Goal: Information Seeking & Learning: Learn about a topic

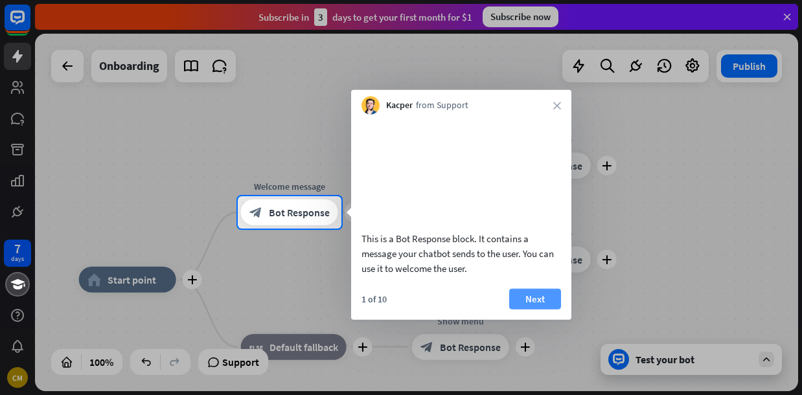
click at [534, 309] on button "Next" at bounding box center [535, 298] width 52 height 21
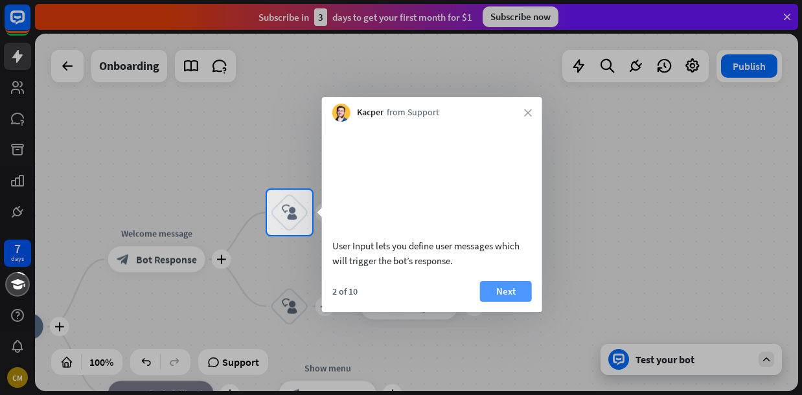
click at [512, 302] on button "Next" at bounding box center [506, 291] width 52 height 21
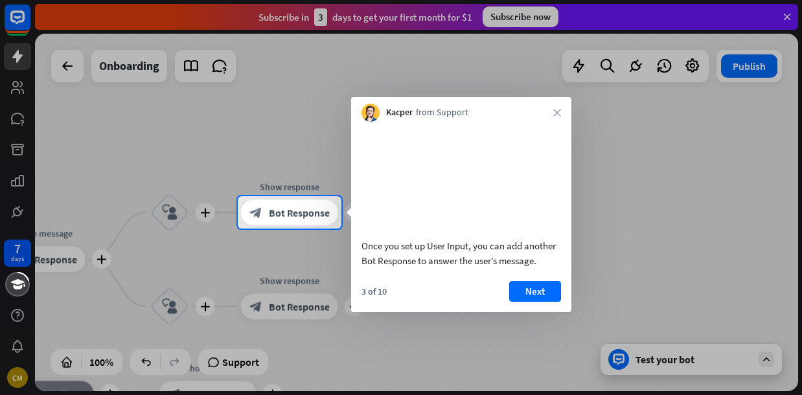
click at [512, 302] on button "Next" at bounding box center [535, 291] width 52 height 21
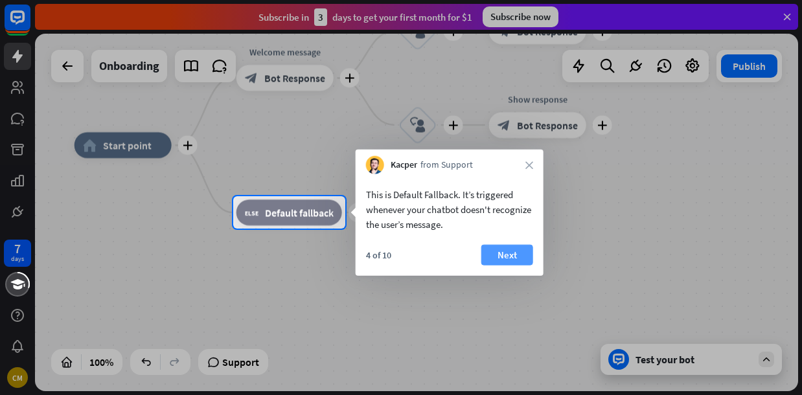
click at [510, 254] on button "Next" at bounding box center [507, 255] width 52 height 21
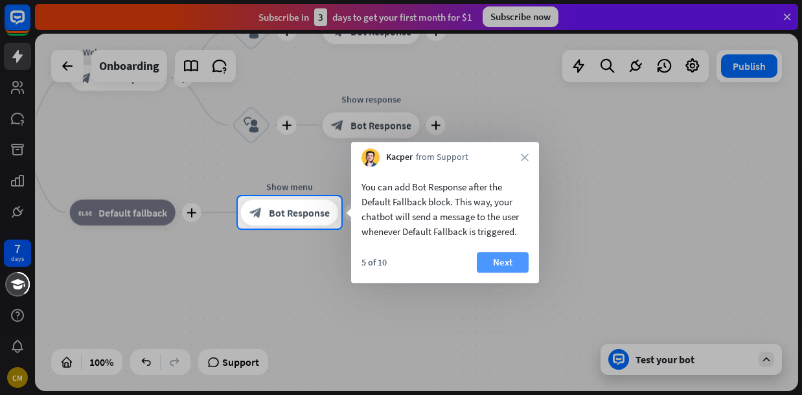
click at [505, 264] on button "Next" at bounding box center [503, 262] width 52 height 21
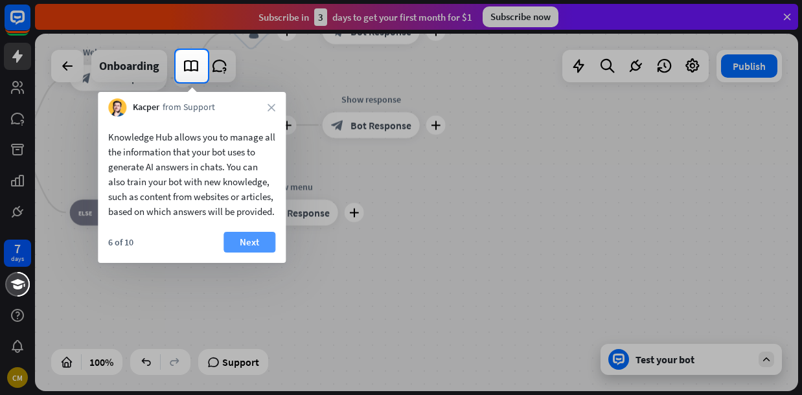
click at [241, 253] on button "Next" at bounding box center [249, 242] width 52 height 21
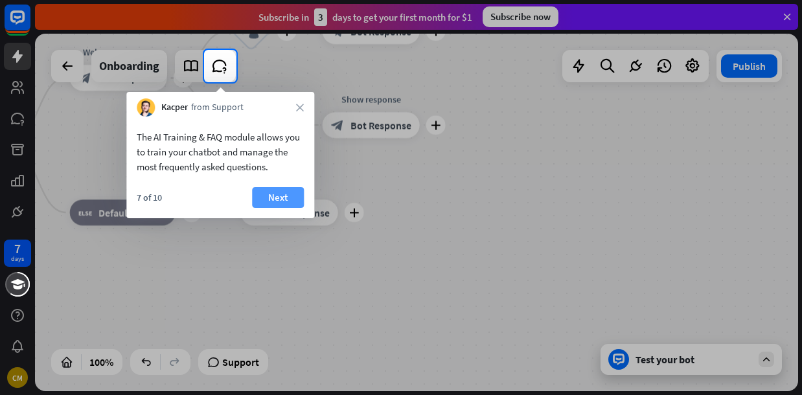
click at [276, 198] on button "Next" at bounding box center [278, 197] width 52 height 21
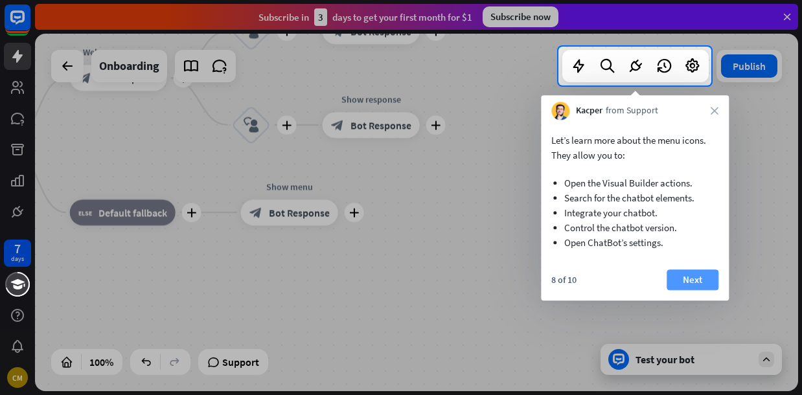
click at [689, 284] on button "Next" at bounding box center [692, 279] width 52 height 21
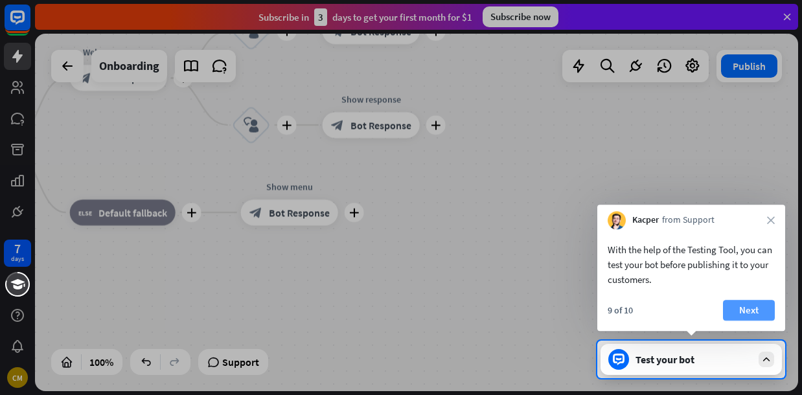
click at [751, 308] on button "Next" at bounding box center [749, 310] width 52 height 21
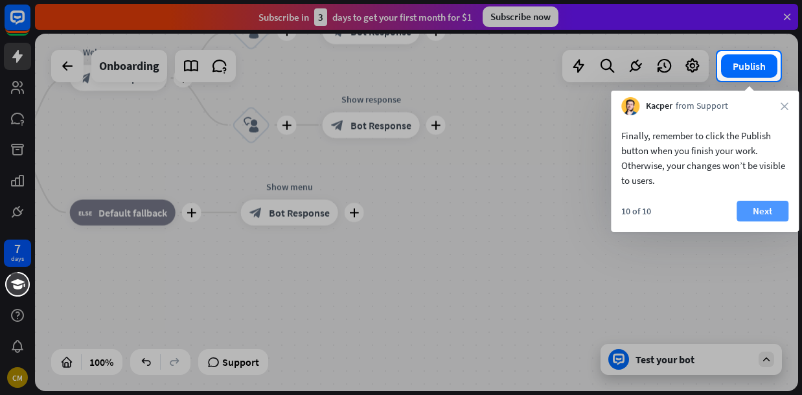
click at [769, 201] on button "Next" at bounding box center [762, 211] width 52 height 21
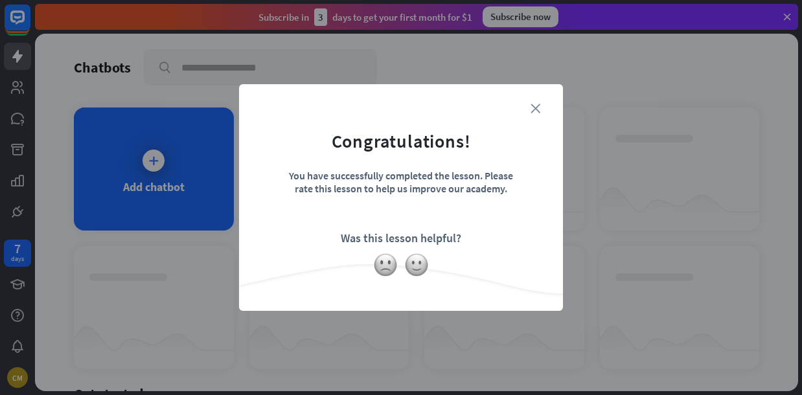
click at [535, 109] on icon "close" at bounding box center [535, 109] width 10 height 10
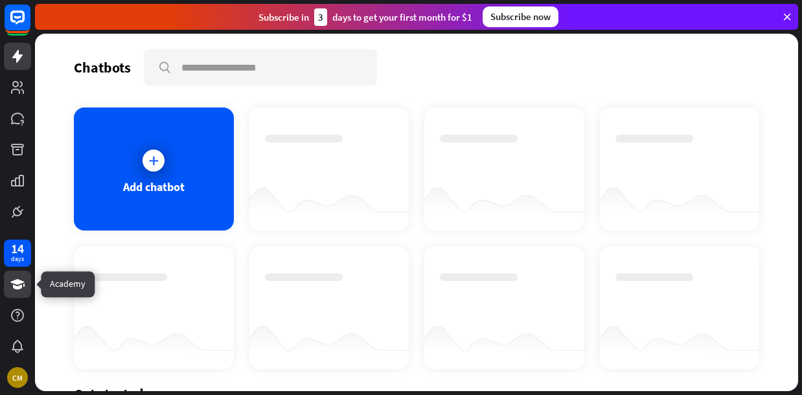
click at [12, 278] on icon at bounding box center [18, 285] width 16 height 16
